Goal: Information Seeking & Learning: Learn about a topic

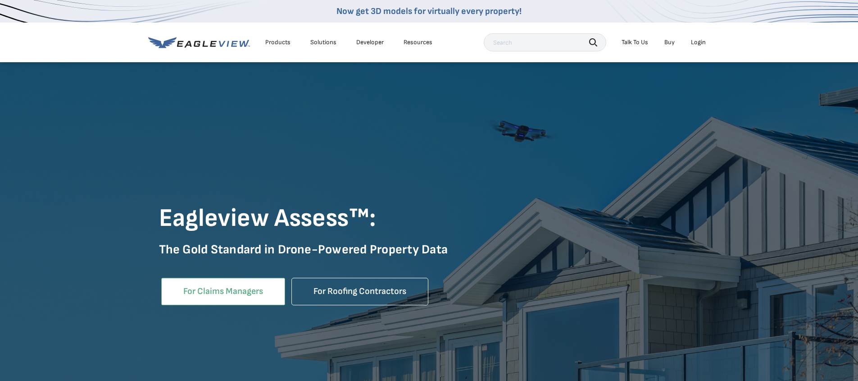
click at [217, 294] on link "For Claims Managers" at bounding box center [223, 291] width 124 height 27
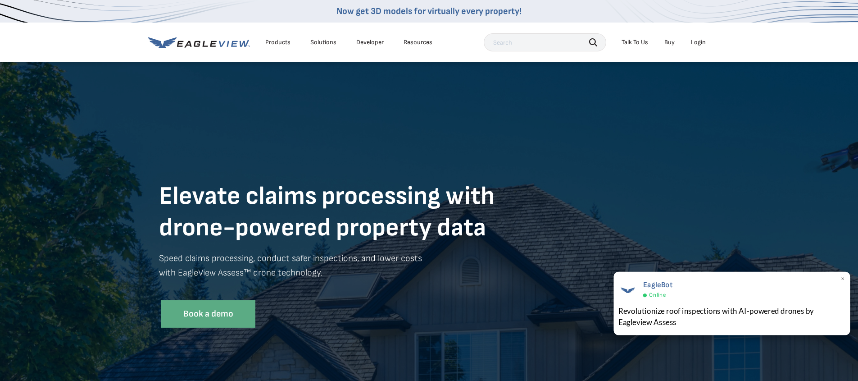
click at [641, 281] on div "EagleBot Online" at bounding box center [732, 288] width 227 height 21
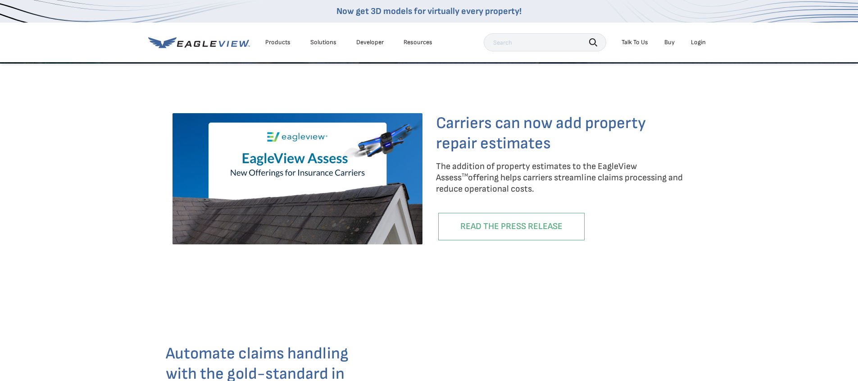
scroll to position [315, 0]
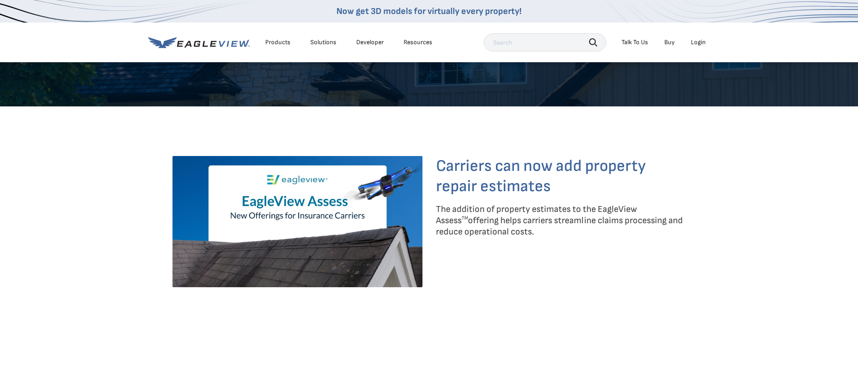
click at [514, 272] on link "READ THE PRESS RELEASE" at bounding box center [511, 268] width 146 height 27
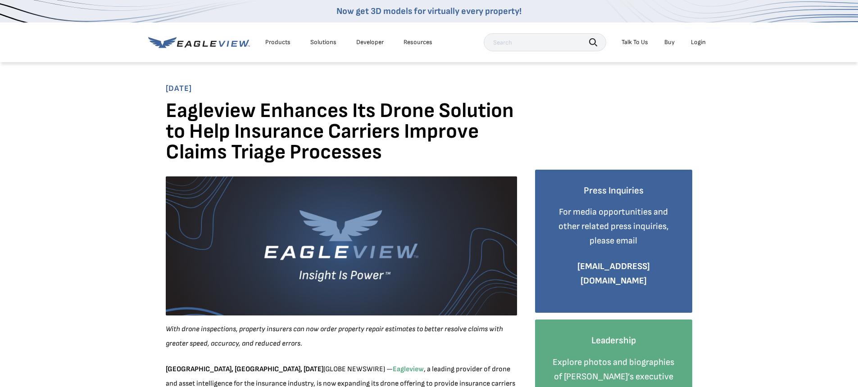
click at [326, 37] on li "Solutions" at bounding box center [323, 43] width 35 height 14
click at [324, 41] on div "Solutions" at bounding box center [323, 42] width 26 height 8
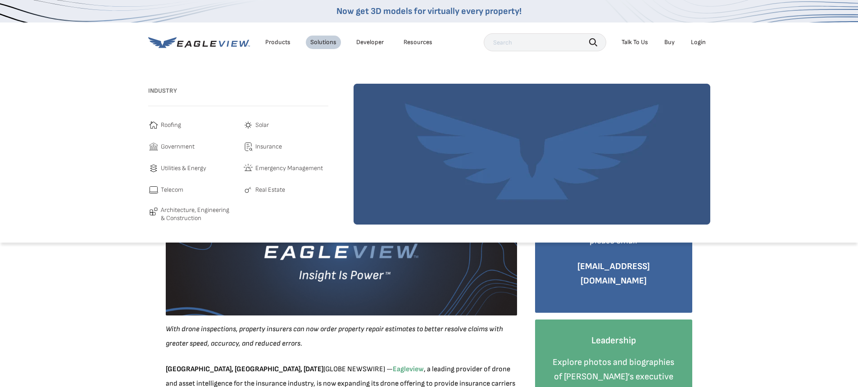
click at [279, 45] on div "Products" at bounding box center [277, 42] width 25 height 8
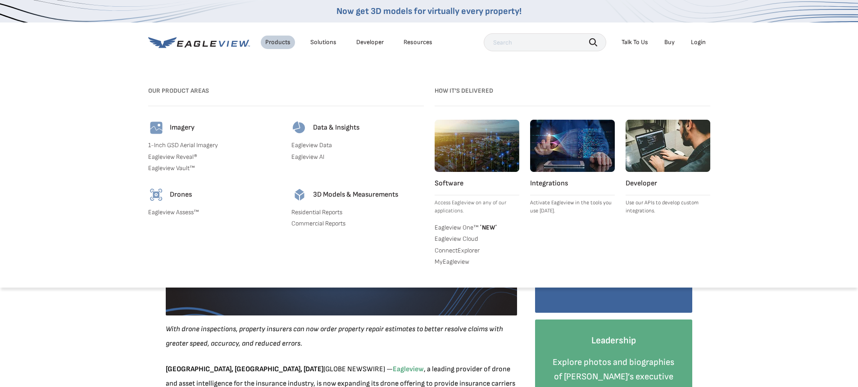
click at [180, 213] on link "Eagleview Assess™" at bounding box center [214, 213] width 132 height 8
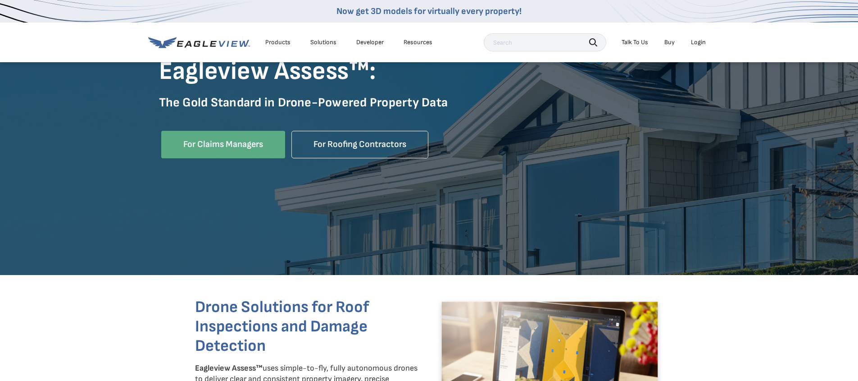
scroll to position [45, 0]
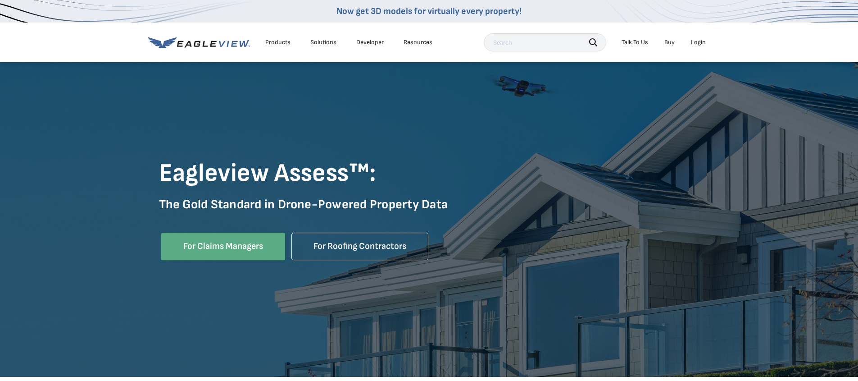
click at [554, 199] on p "The Gold Standard in Drone-Powered Property Data" at bounding box center [429, 210] width 541 height 29
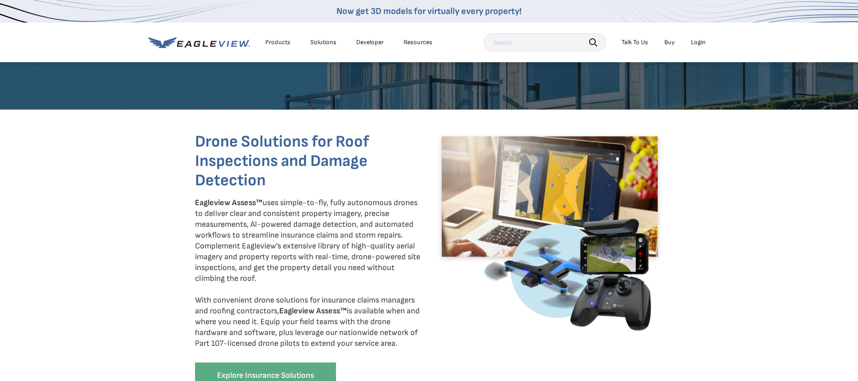
scroll to position [333, 0]
